Goal: Information Seeking & Learning: Find specific fact

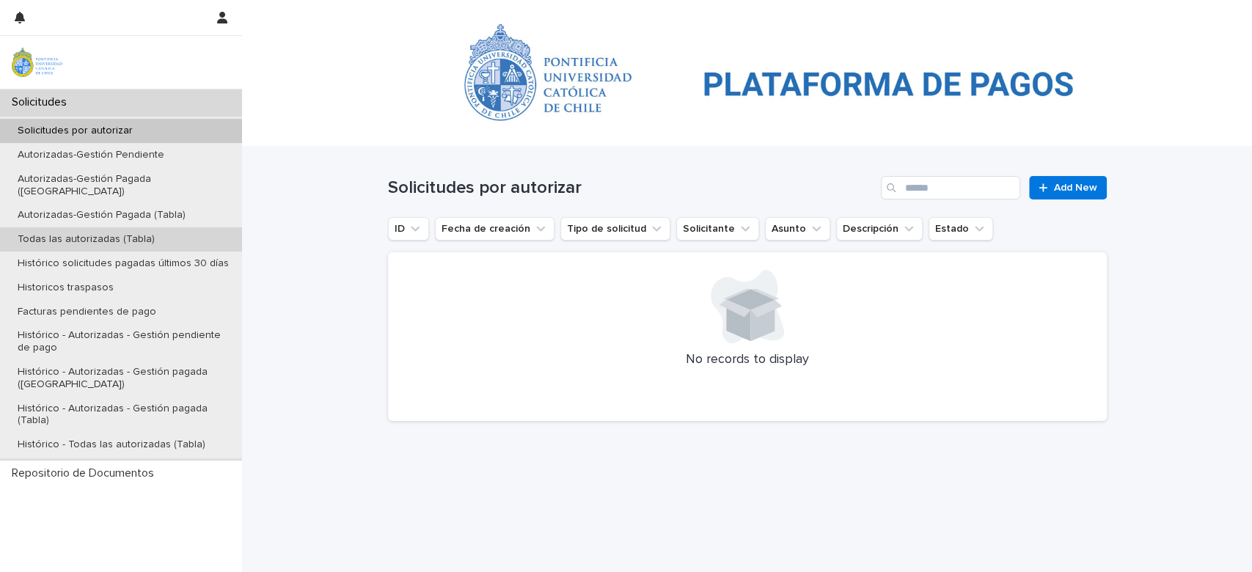
click at [144, 233] on p "Todas las autorizadas (Tabla)" at bounding box center [86, 239] width 161 height 12
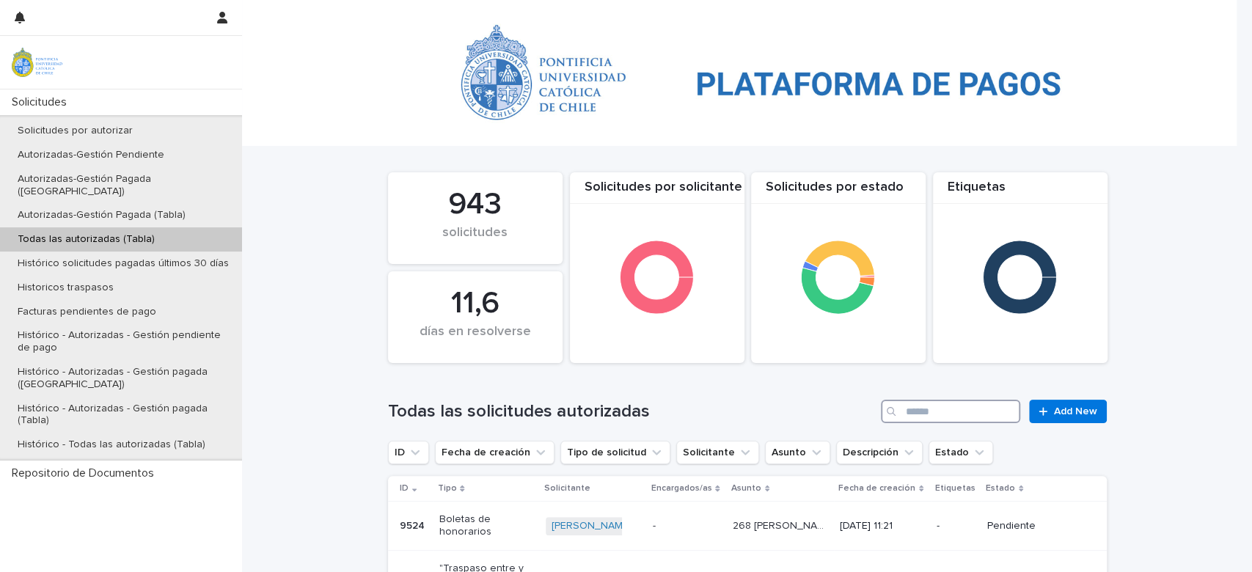
click at [983, 414] on input "Search" at bounding box center [950, 411] width 139 height 23
click at [949, 408] on input "Search" at bounding box center [950, 411] width 139 height 23
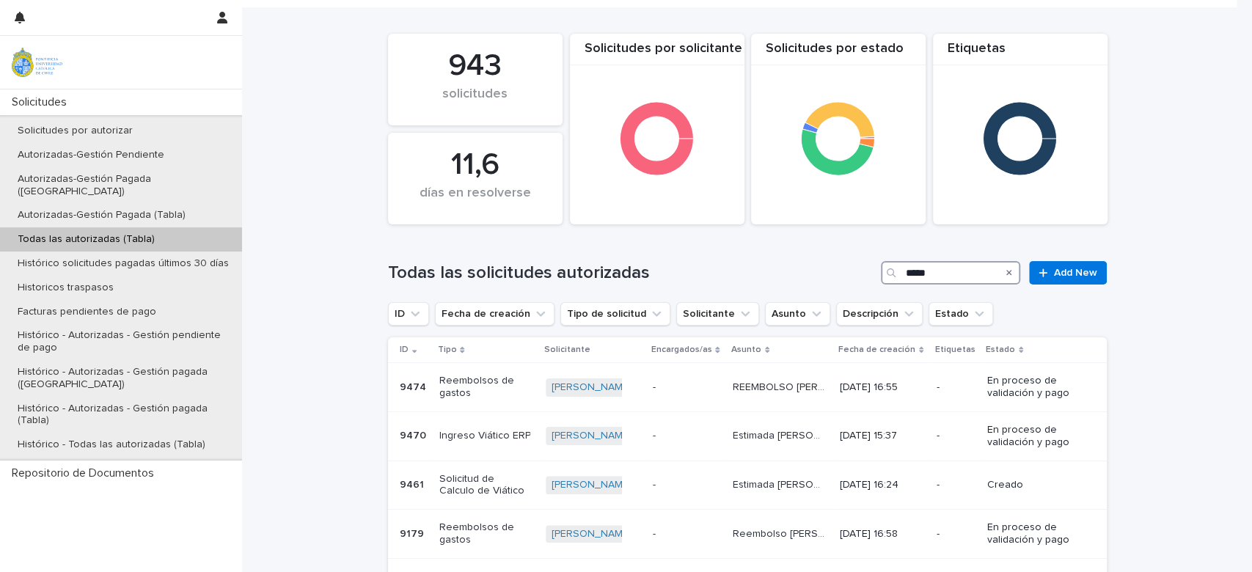
scroll to position [158, 0]
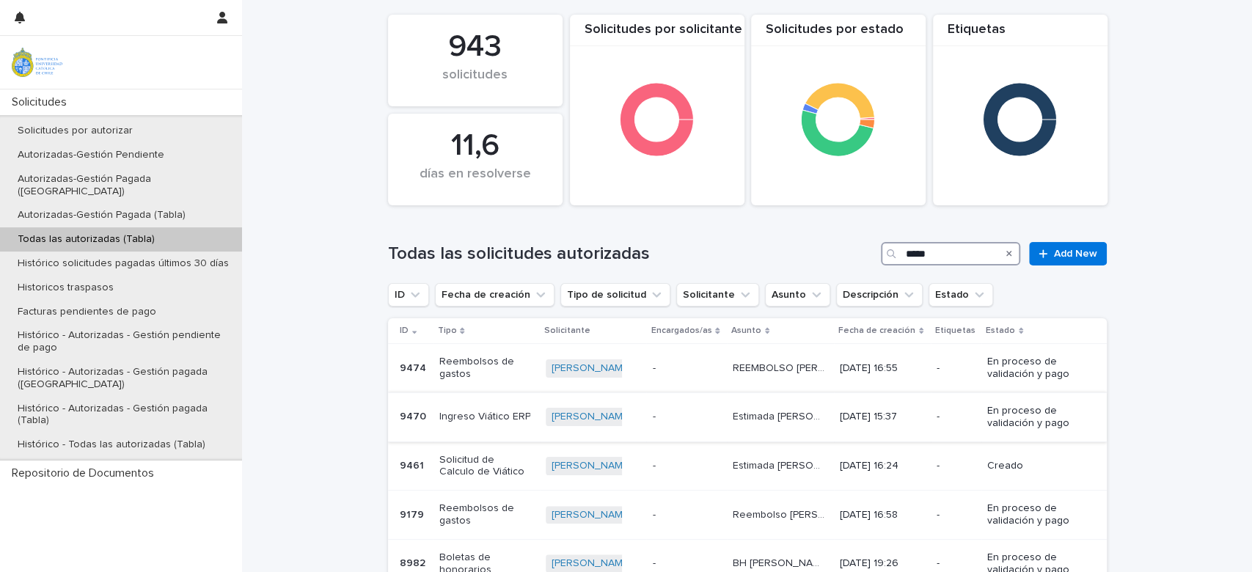
type input "*****"
click at [755, 413] on p "Estimada [PERSON_NAME] por favor solicitar este viático a nombre de [PERSON_NAM…" at bounding box center [780, 415] width 95 height 15
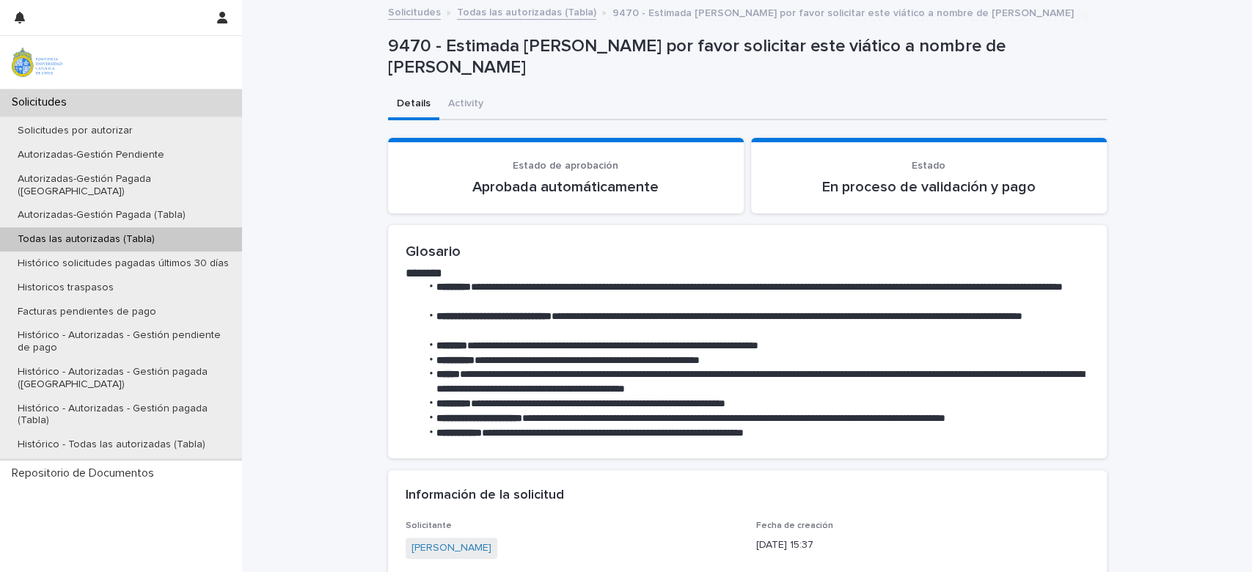
scroll to position [433, 0]
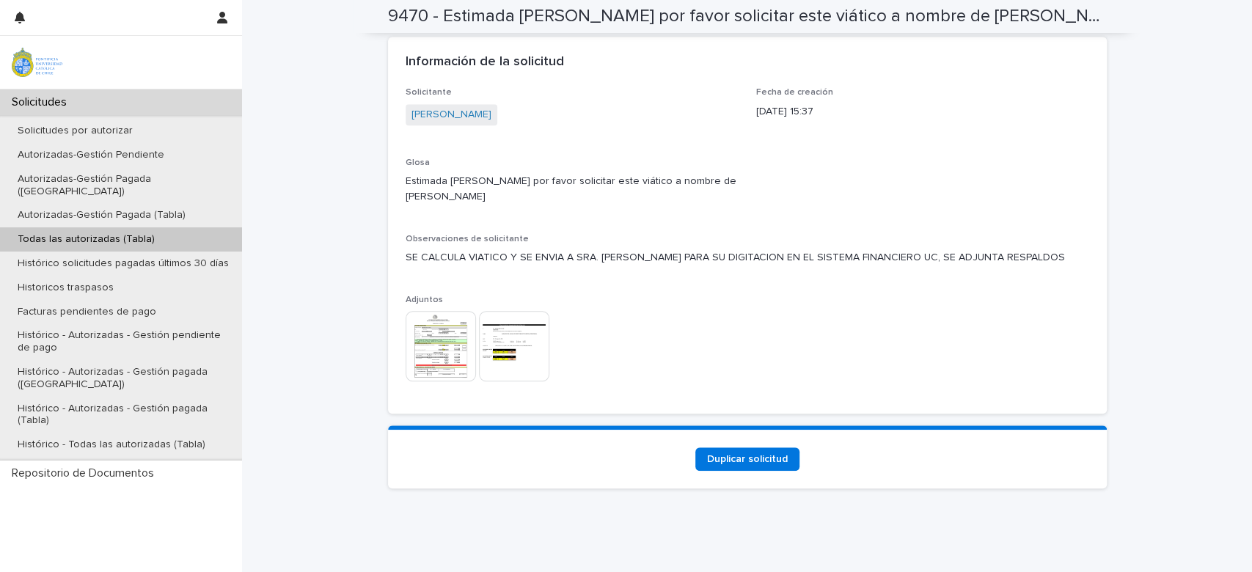
click at [434, 324] on img at bounding box center [441, 346] width 70 height 70
